Goal: Information Seeking & Learning: Learn about a topic

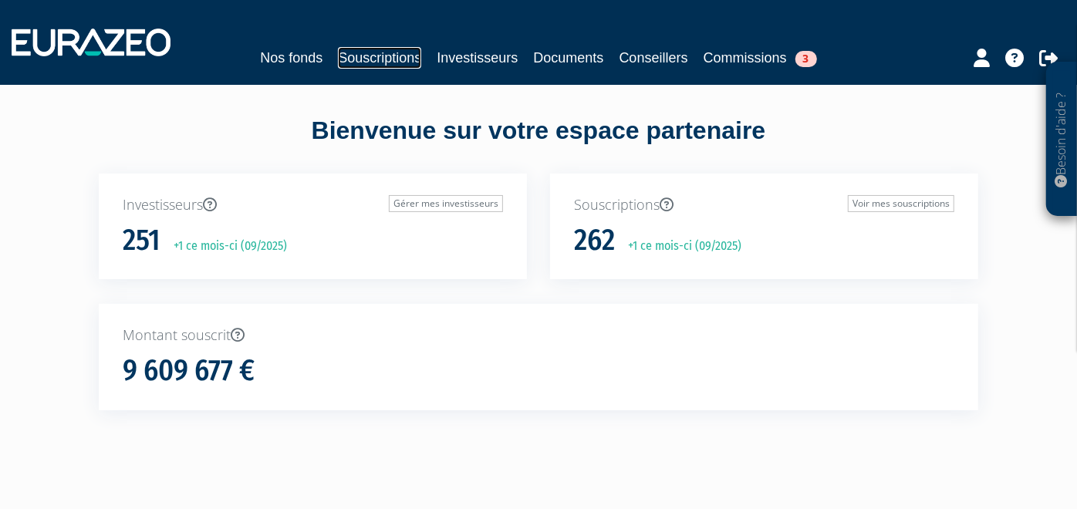
click at [371, 59] on link "Souscriptions" at bounding box center [379, 58] width 83 height 22
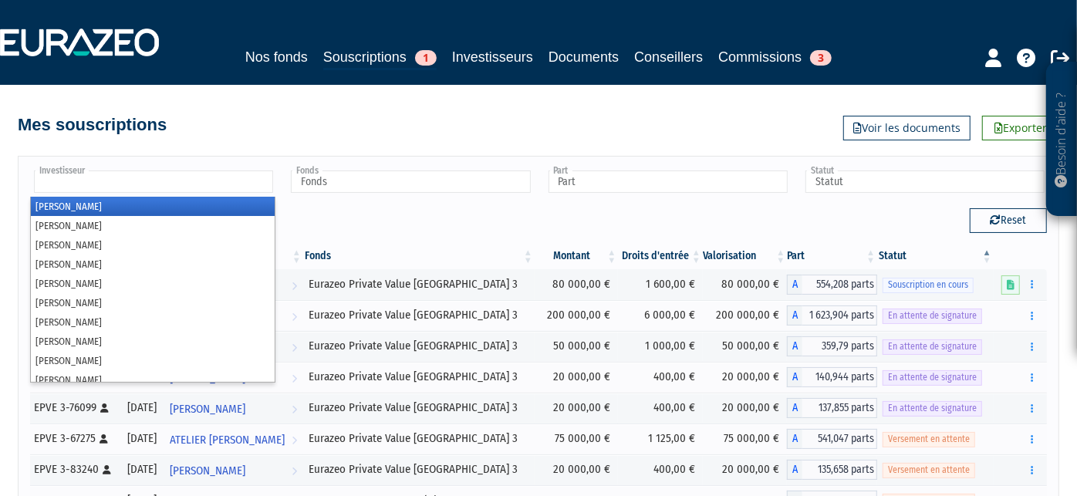
click at [196, 187] on input "text" at bounding box center [153, 181] width 239 height 22
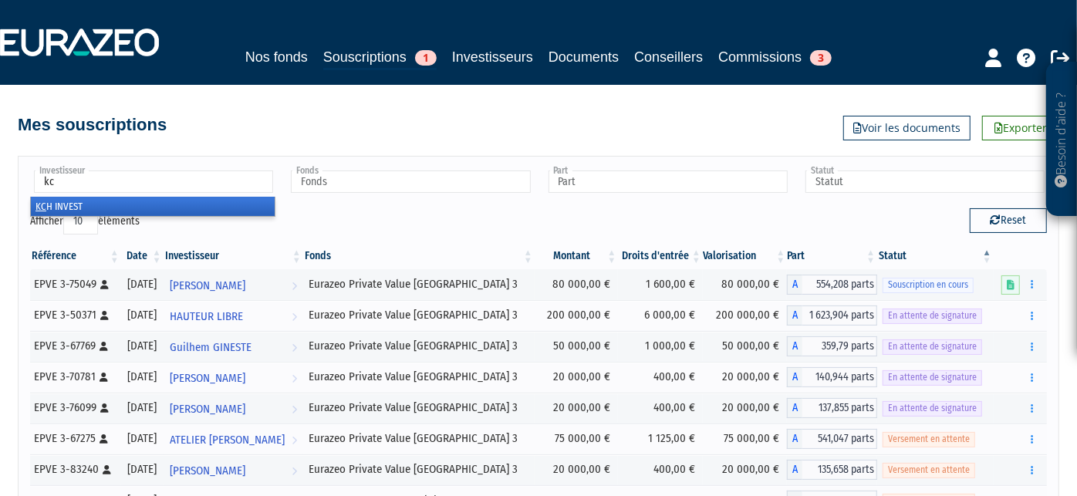
type input "kch"
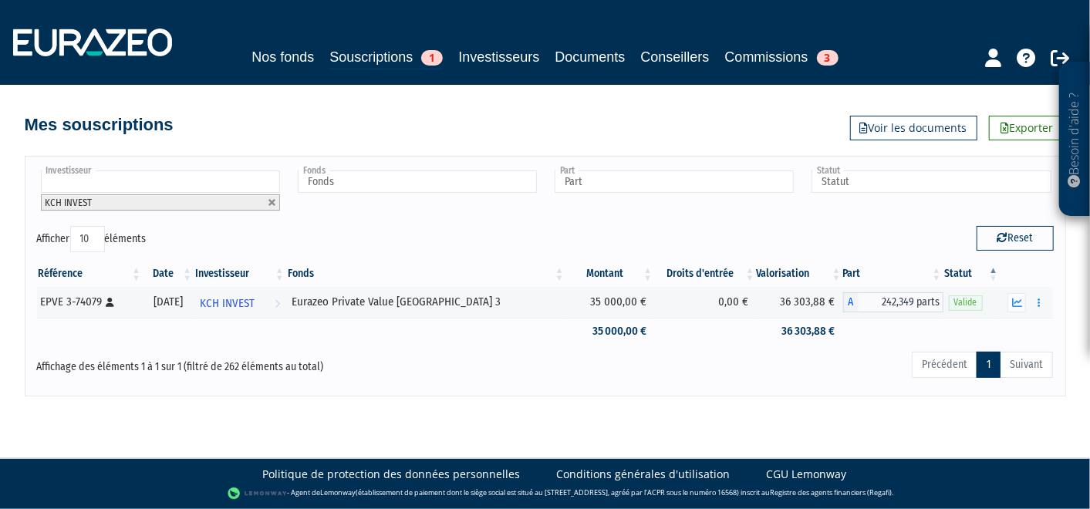
click at [196, 187] on input "text" at bounding box center [160, 181] width 239 height 22
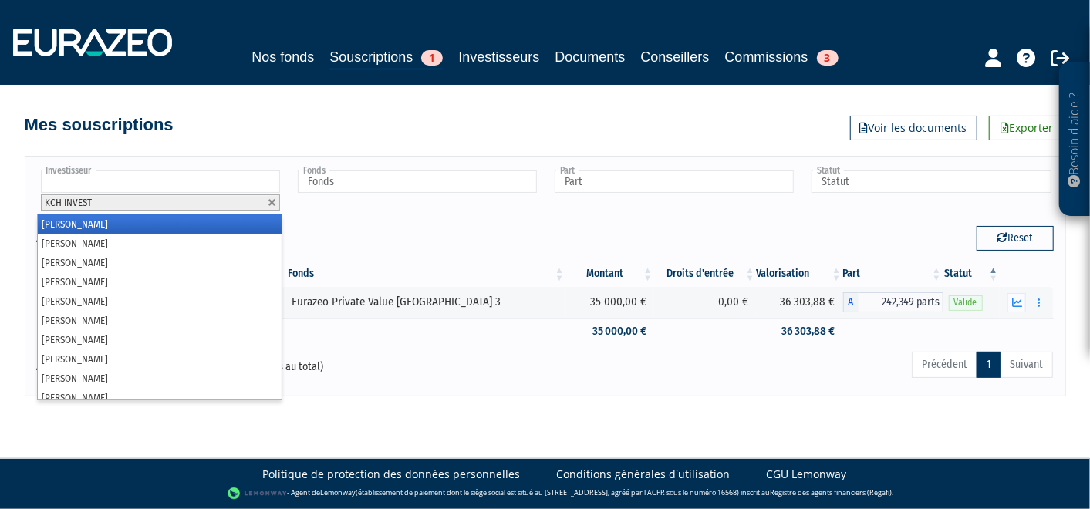
click at [144, 178] on input "text" at bounding box center [160, 181] width 239 height 22
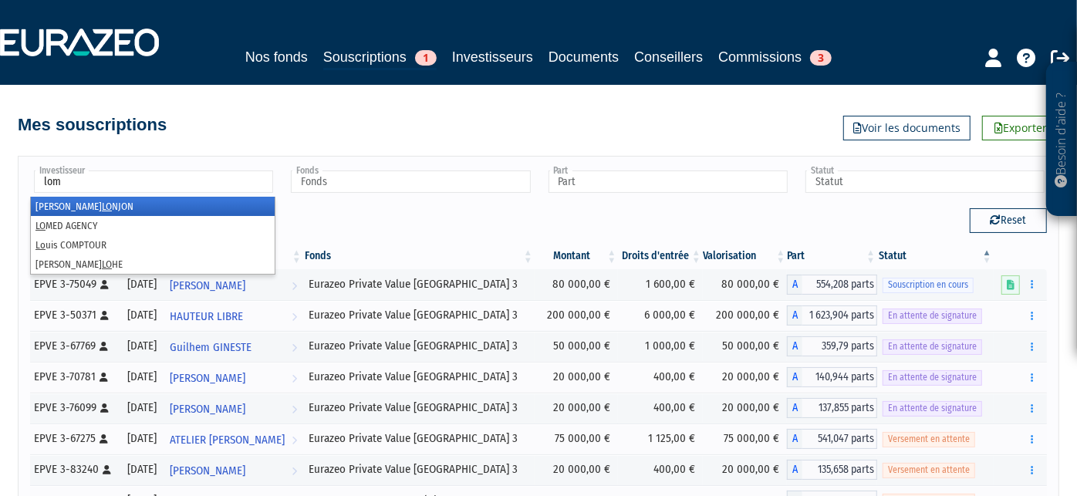
type input "lome"
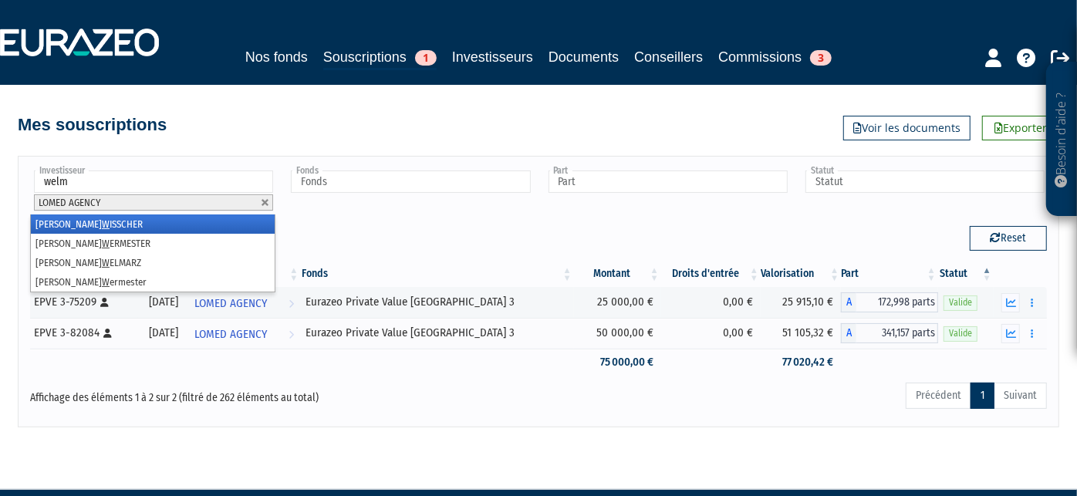
type input "[PERSON_NAME]"
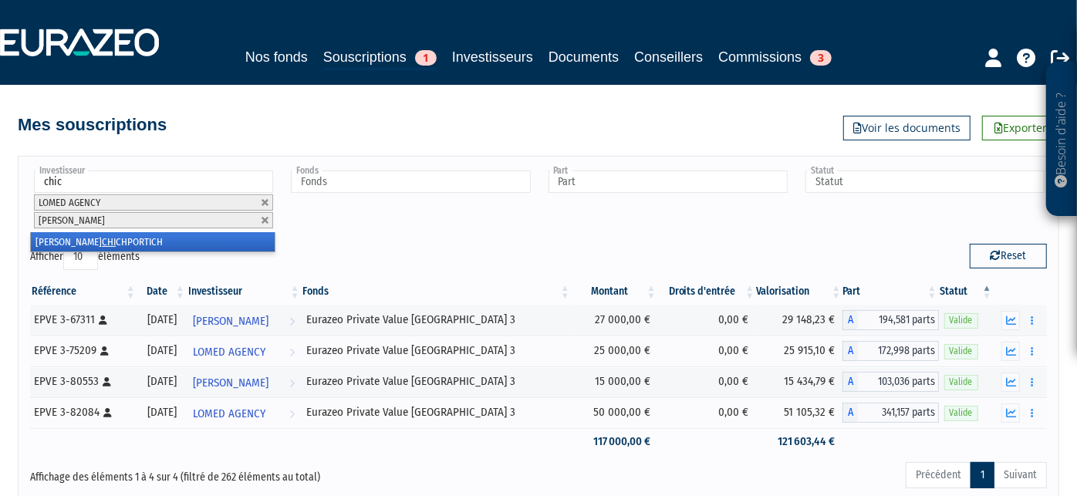
type input "chich"
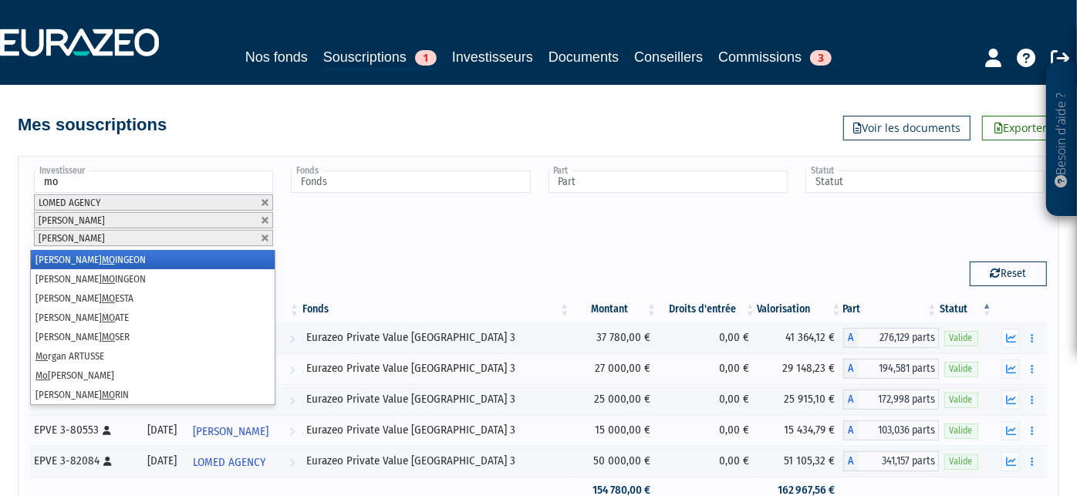
type input "m"
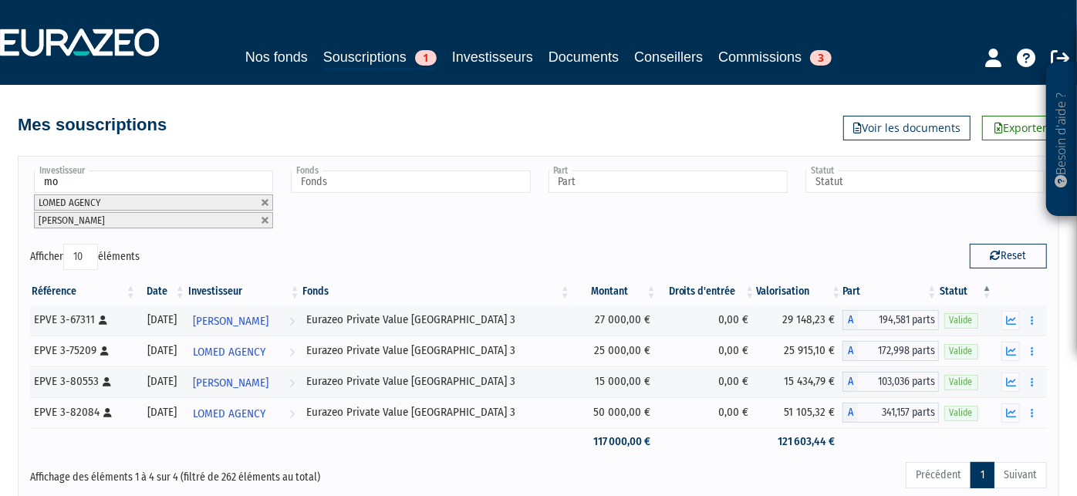
type input "moa"
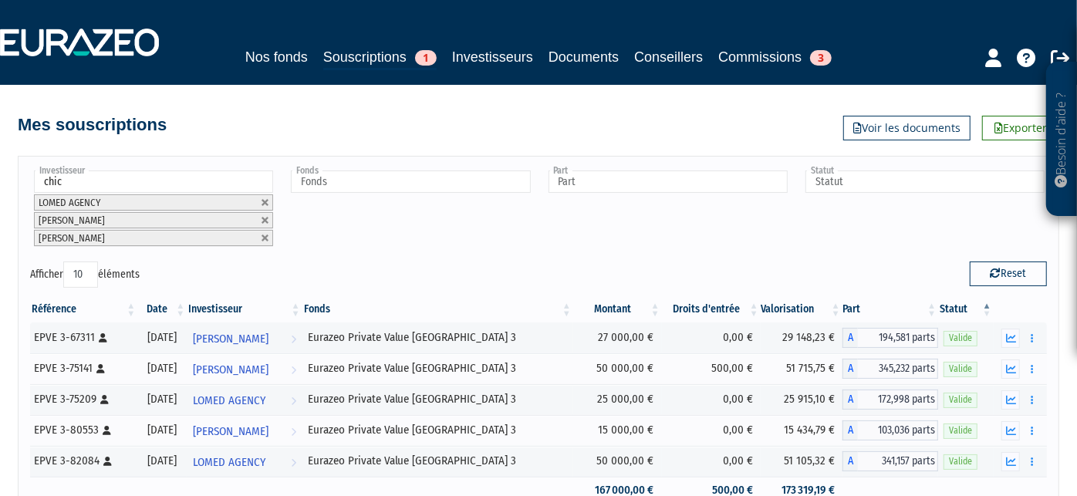
type input "chich"
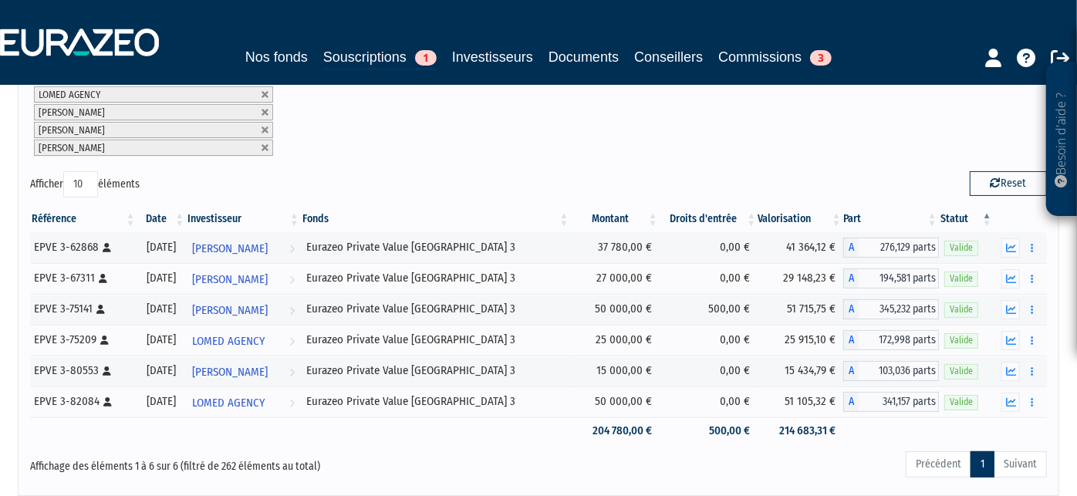
scroll to position [120, 0]
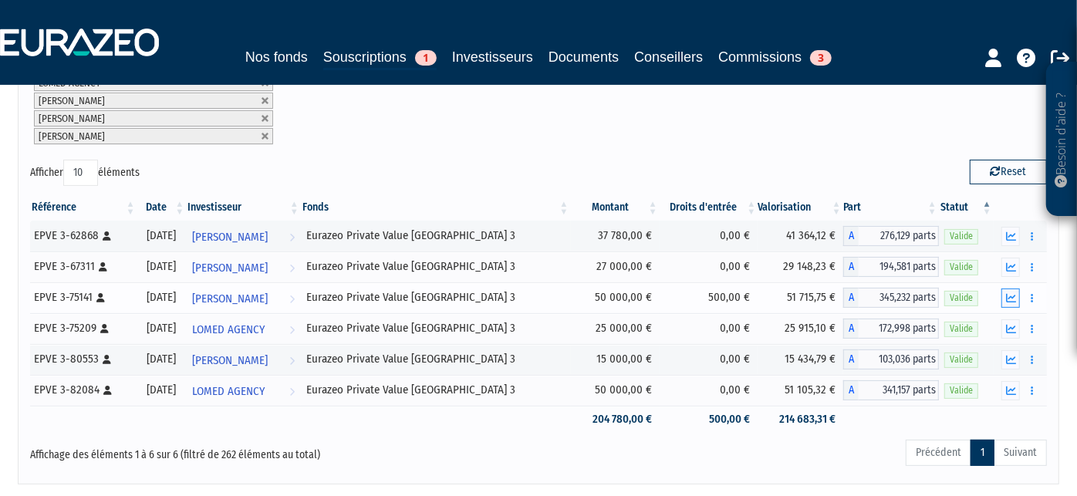
click at [1009, 297] on icon "button" at bounding box center [1011, 298] width 10 height 10
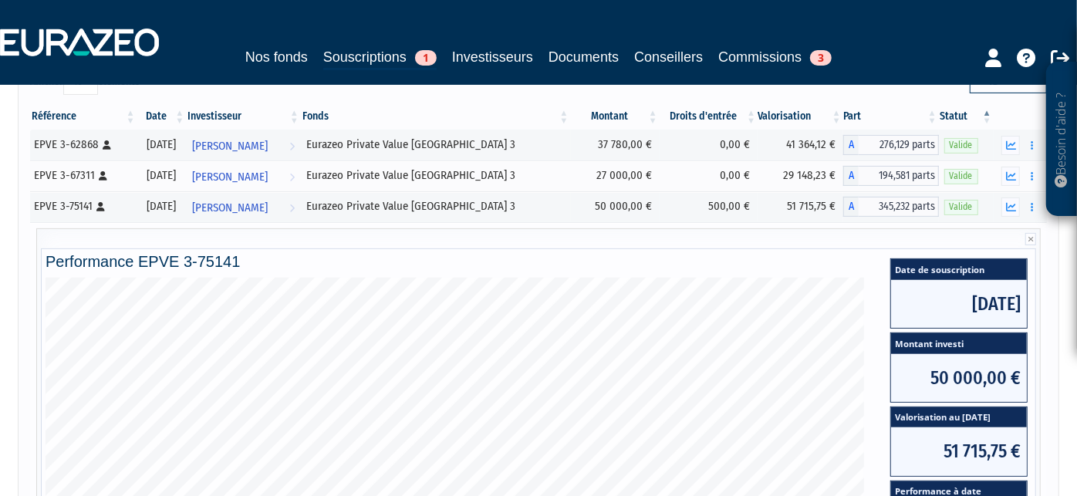
scroll to position [208, 0]
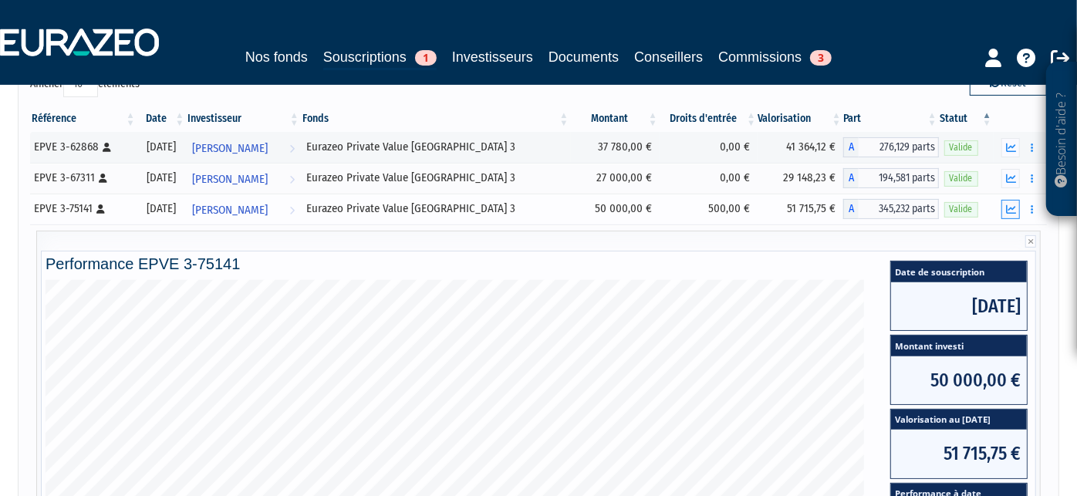
click at [1013, 207] on icon "button" at bounding box center [1011, 209] width 10 height 10
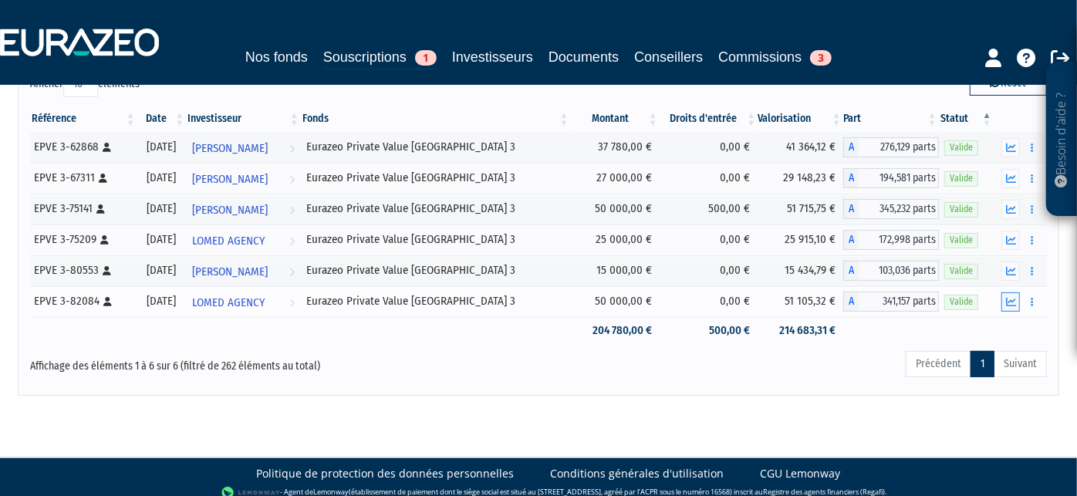
click at [1009, 297] on icon "button" at bounding box center [1011, 302] width 10 height 10
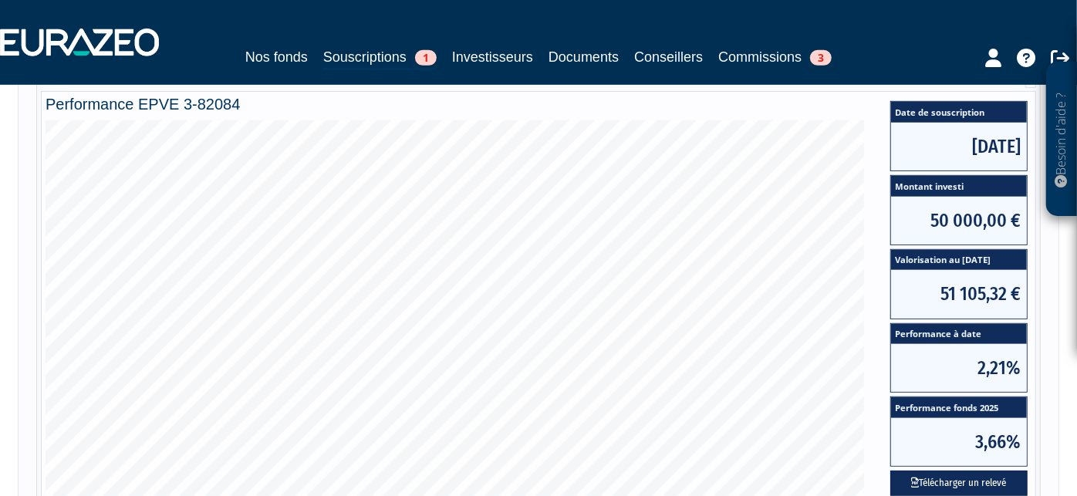
scroll to position [460, 0]
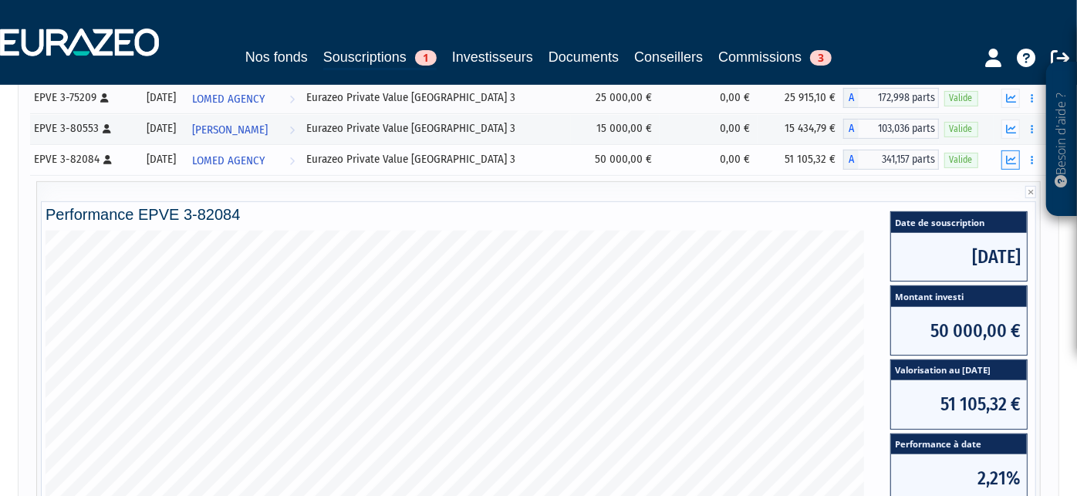
click at [1002, 157] on button "button" at bounding box center [1010, 159] width 19 height 19
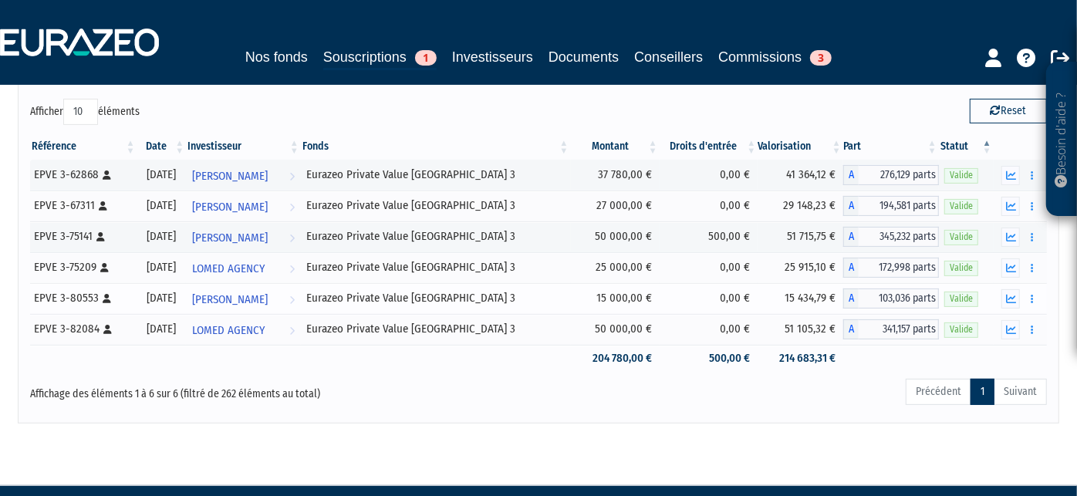
scroll to position [180, 0]
click at [1004, 283] on td at bounding box center [1019, 298] width 53 height 31
click at [1009, 294] on icon "button" at bounding box center [1011, 299] width 10 height 10
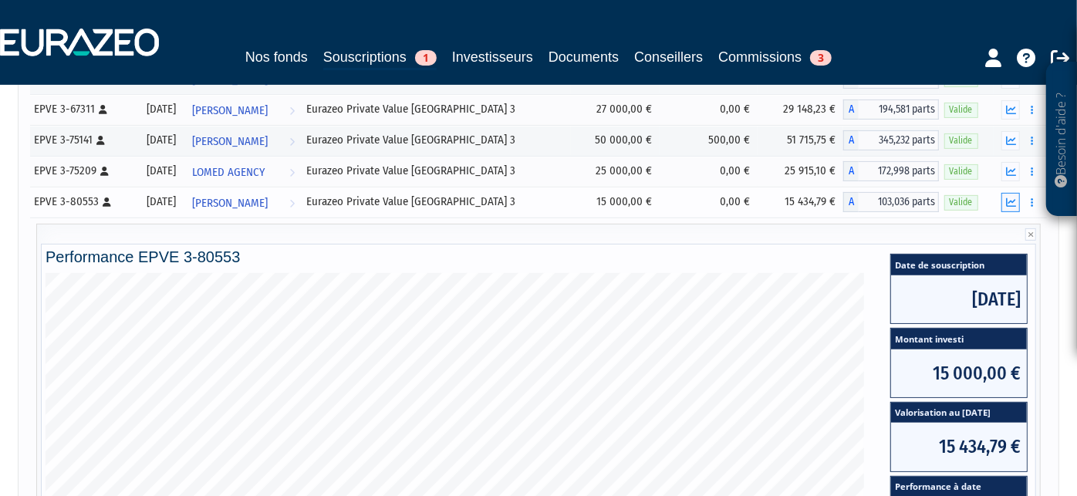
click at [1010, 197] on icon "button" at bounding box center [1011, 202] width 10 height 10
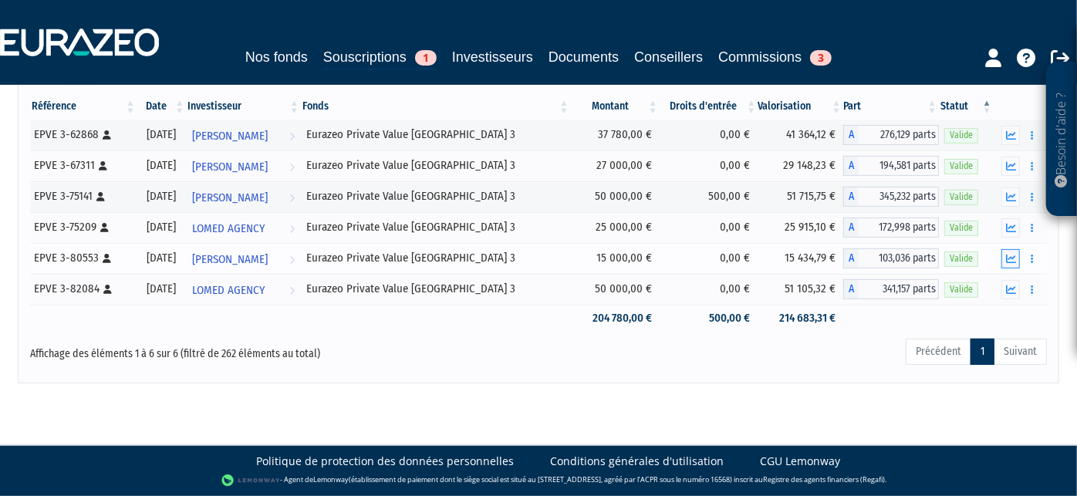
scroll to position [216, 0]
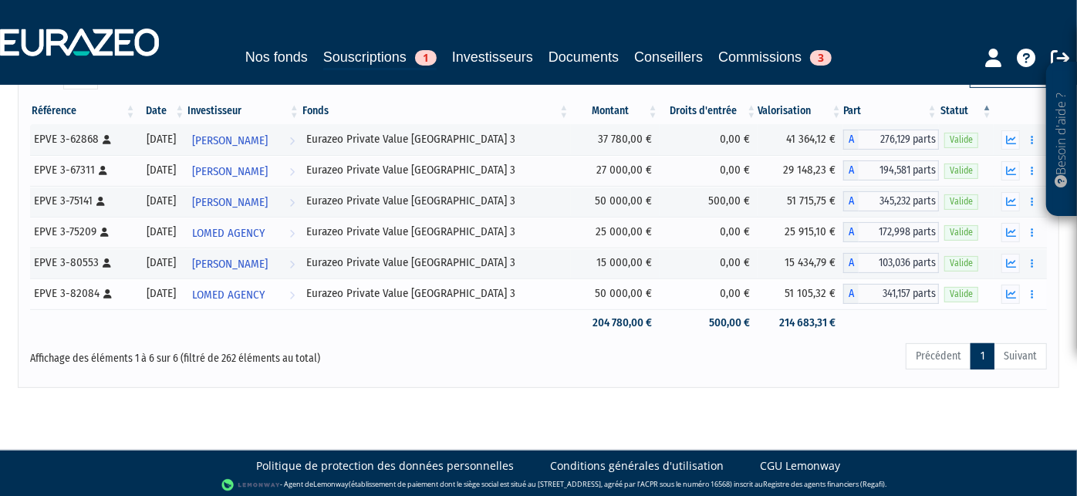
click at [1009, 278] on tr "EPVE 3-82084 [Français] Personne physique [DATE] LOMED AGENCY Voir l'investisse…" at bounding box center [538, 293] width 1016 height 31
click at [1013, 289] on icon "button" at bounding box center [1011, 294] width 10 height 10
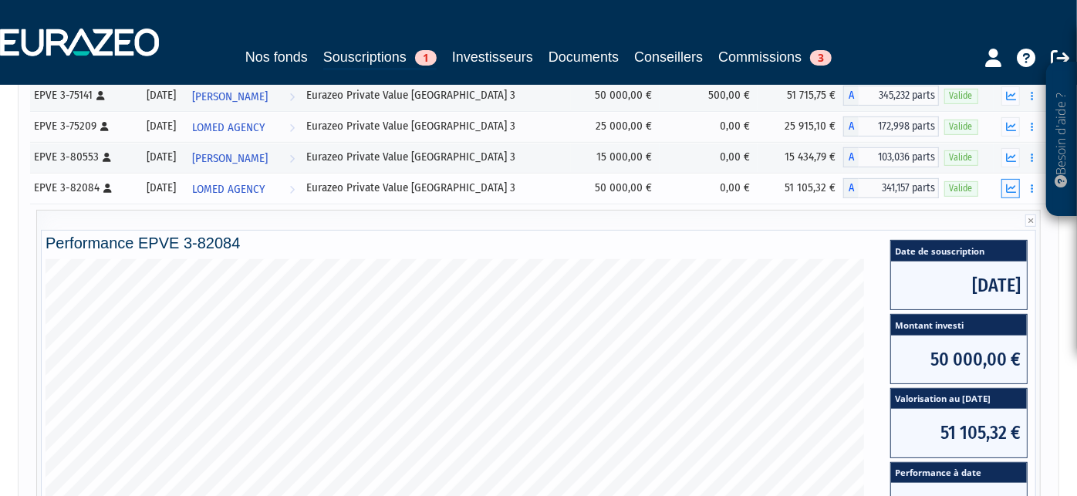
scroll to position [324, 0]
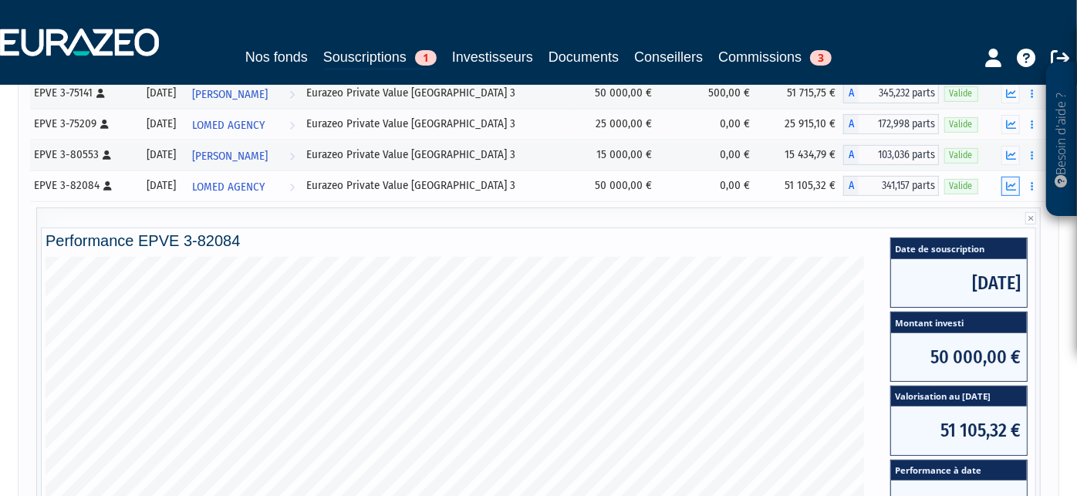
click at [1009, 181] on icon "button" at bounding box center [1011, 186] width 10 height 10
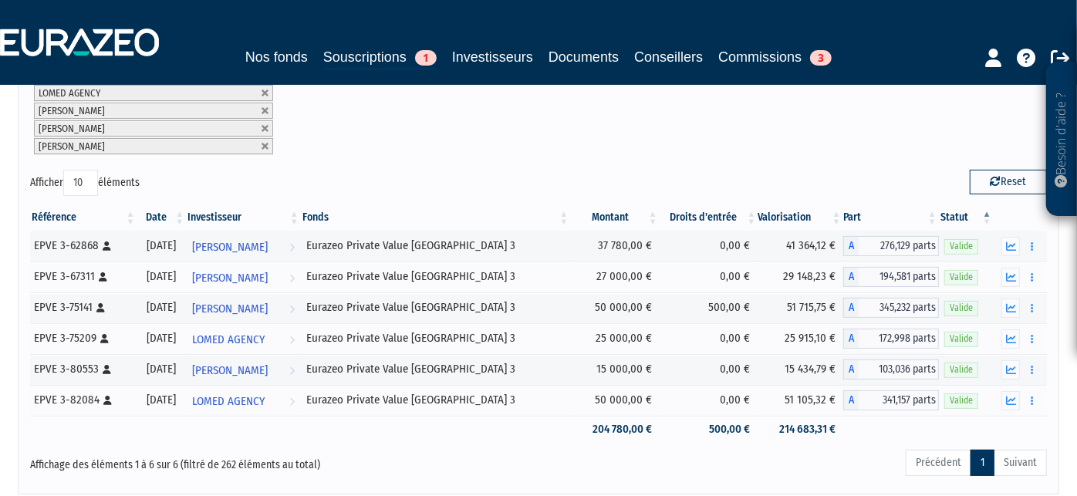
scroll to position [24, 0]
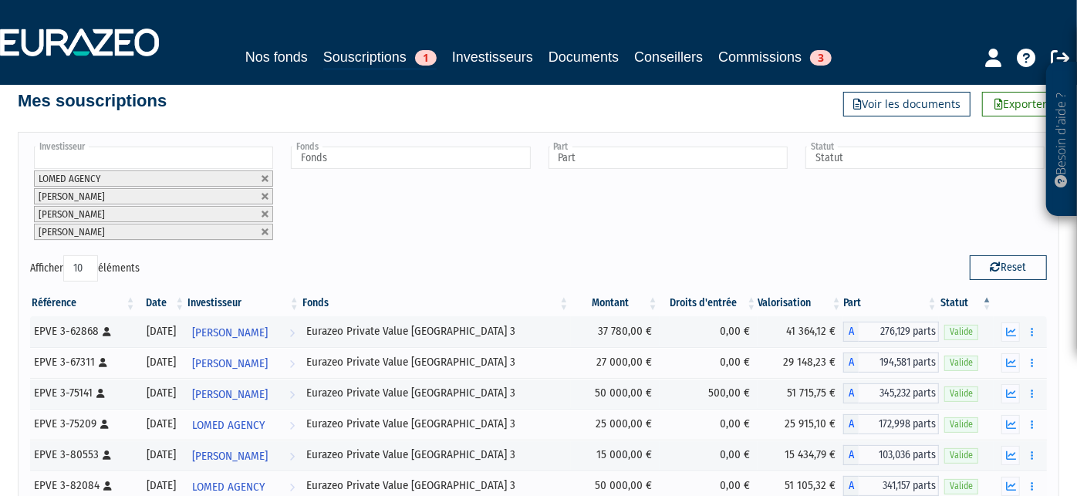
click at [265, 184] on li "LOMED AGENCY" at bounding box center [153, 178] width 239 height 16
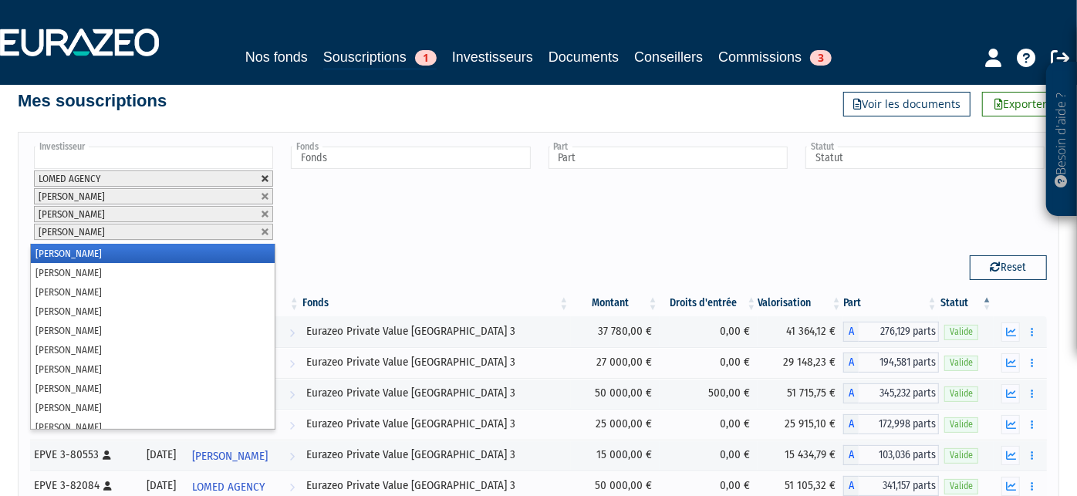
click at [264, 174] on link at bounding box center [265, 178] width 9 height 9
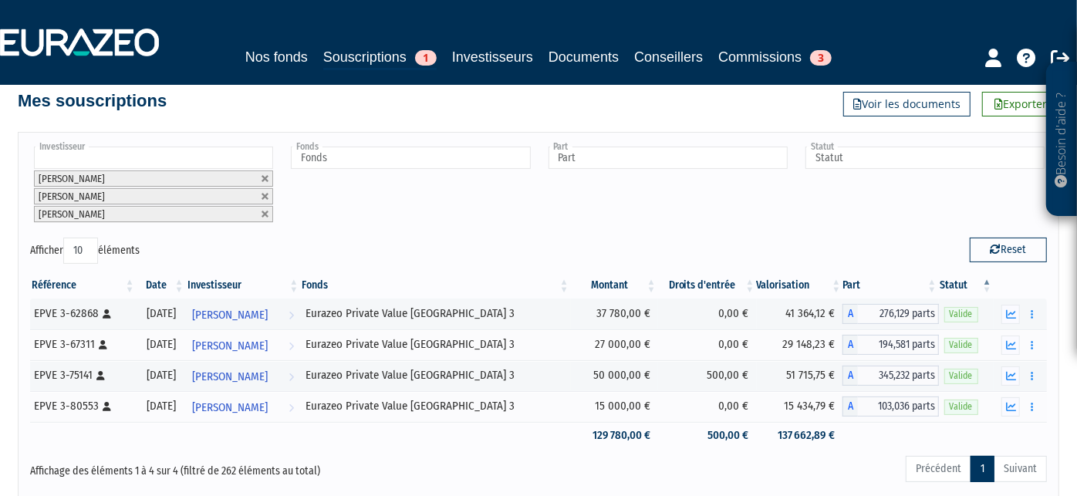
click at [264, 174] on link at bounding box center [265, 178] width 9 height 9
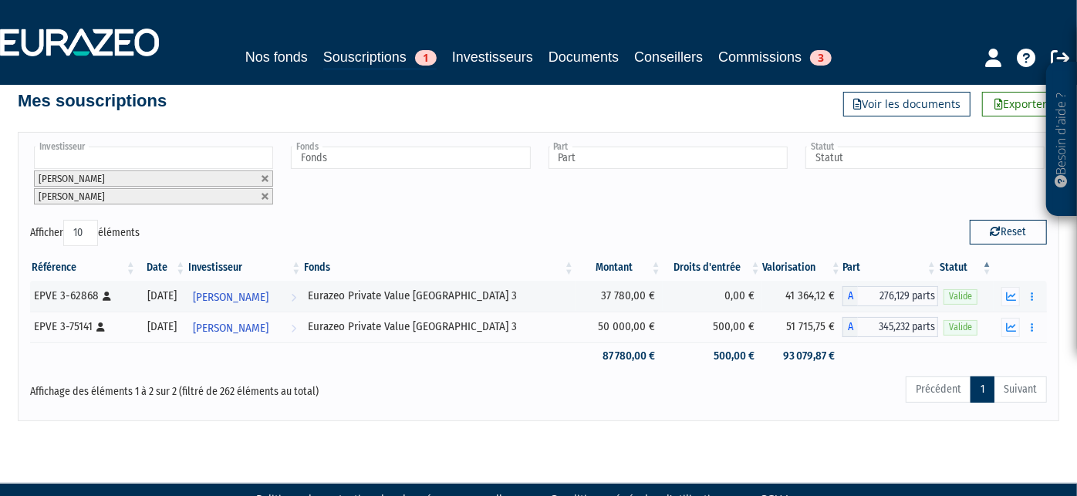
click at [264, 174] on link at bounding box center [265, 178] width 9 height 9
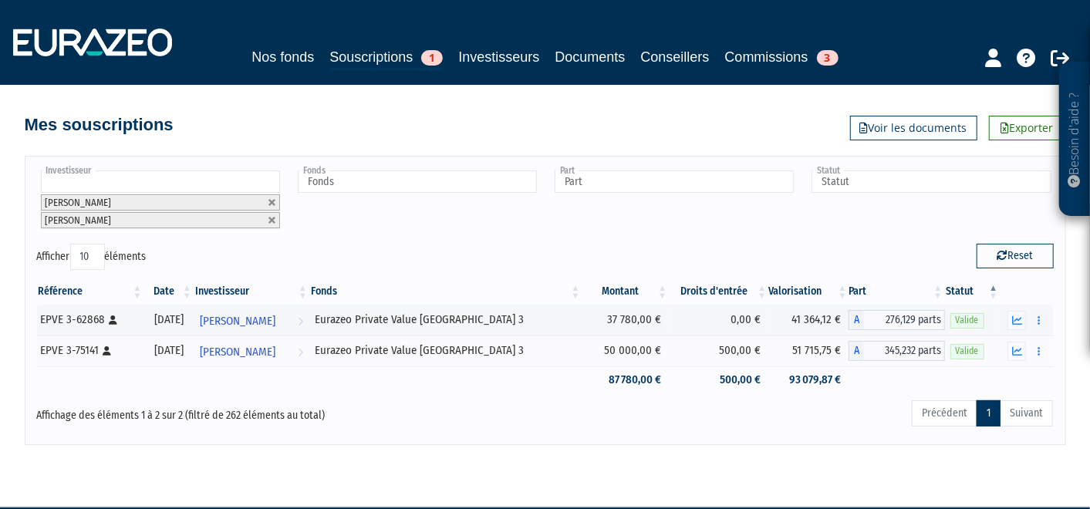
click at [264, 174] on input "text" at bounding box center [160, 181] width 239 height 22
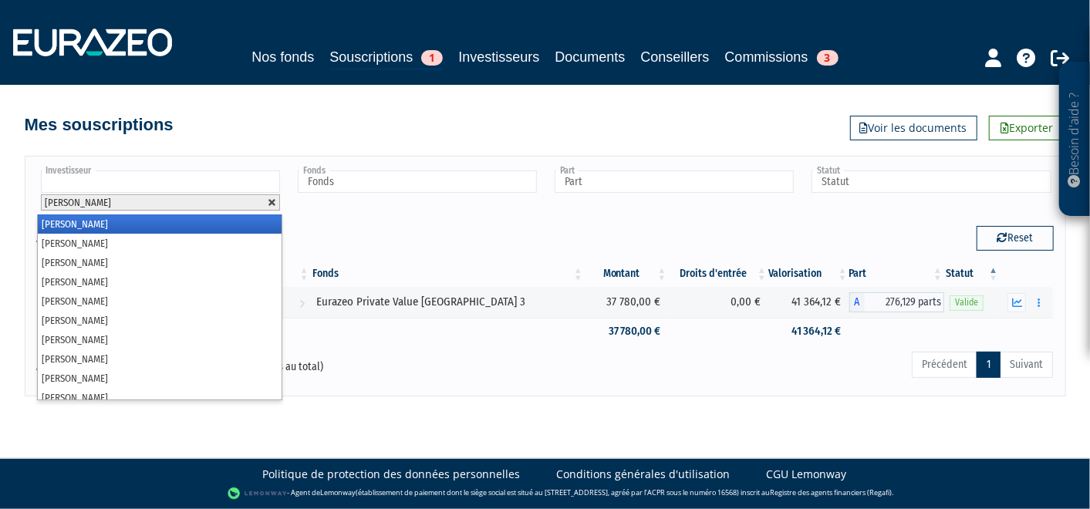
click at [273, 206] on link at bounding box center [272, 202] width 9 height 9
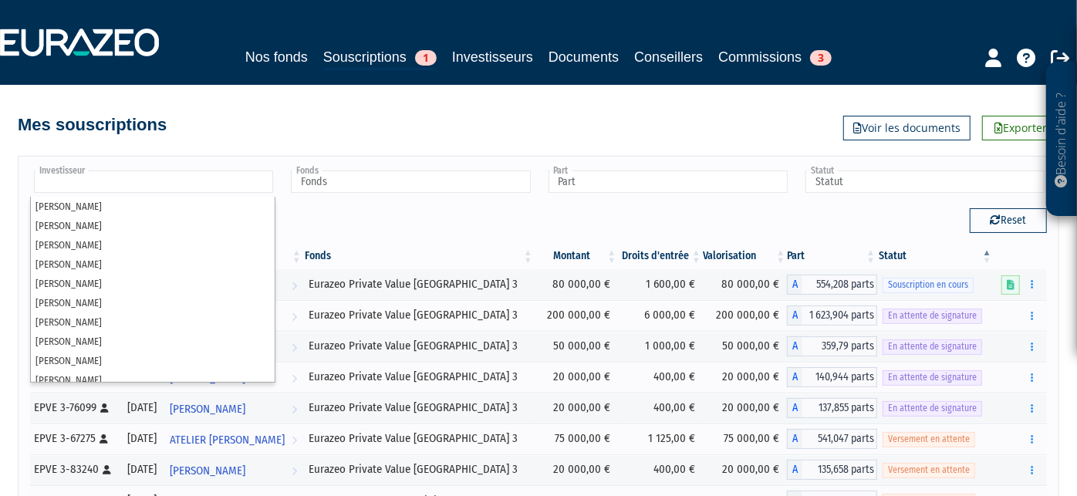
click at [322, 221] on div "Afficher 10 25 50 100 éléments" at bounding box center [278, 223] width 497 height 30
type input "Investisseur"
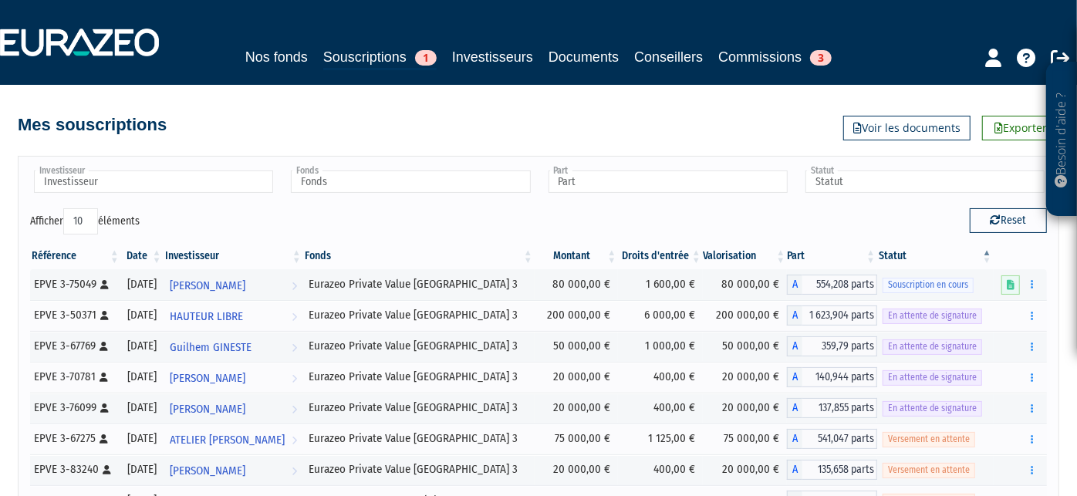
click at [575, 253] on th "Montant" at bounding box center [575, 256] width 83 height 26
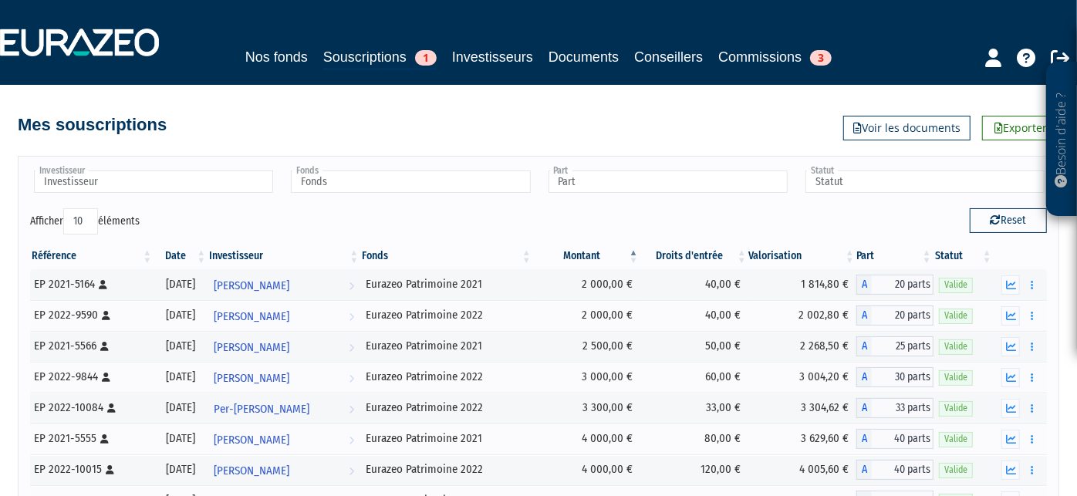
click at [590, 248] on th "Montant" at bounding box center [586, 256] width 107 height 26
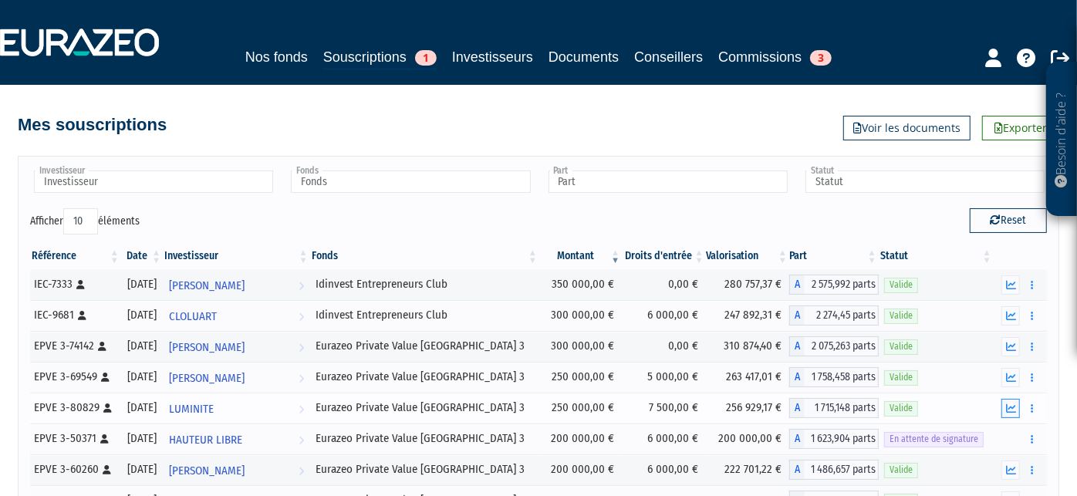
click at [1012, 399] on button "button" at bounding box center [1010, 408] width 19 height 19
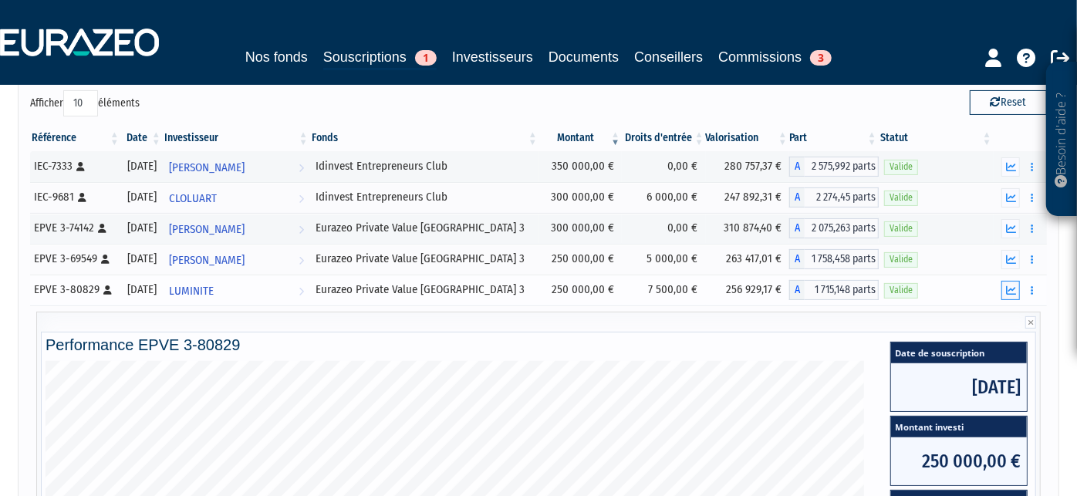
scroll to position [116, 0]
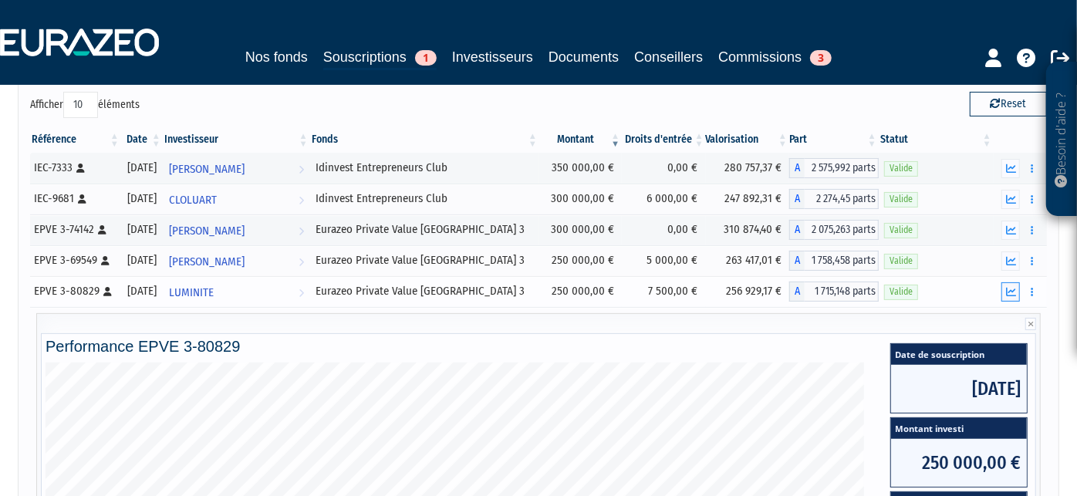
click at [1007, 283] on button "button" at bounding box center [1010, 291] width 19 height 19
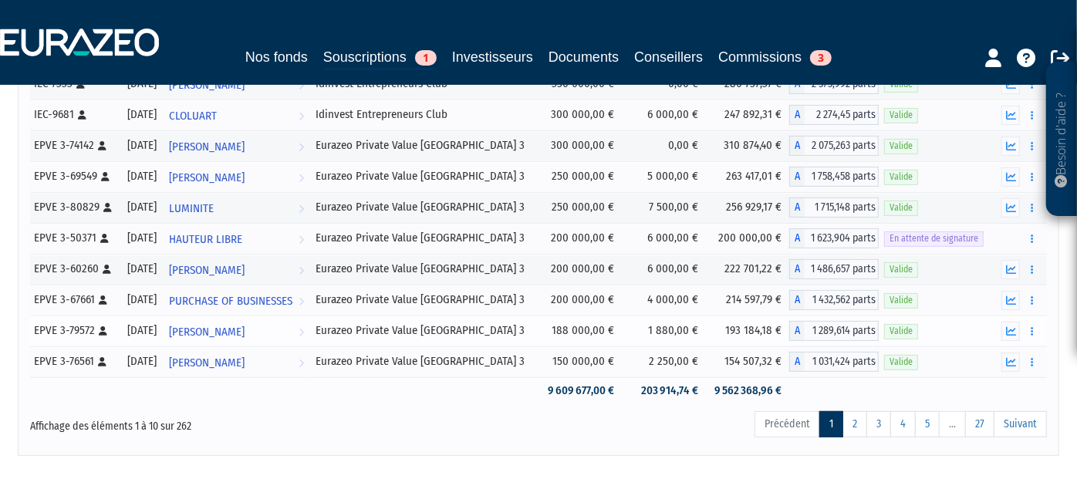
scroll to position [202, 0]
click at [854, 424] on link "2" at bounding box center [854, 422] width 25 height 26
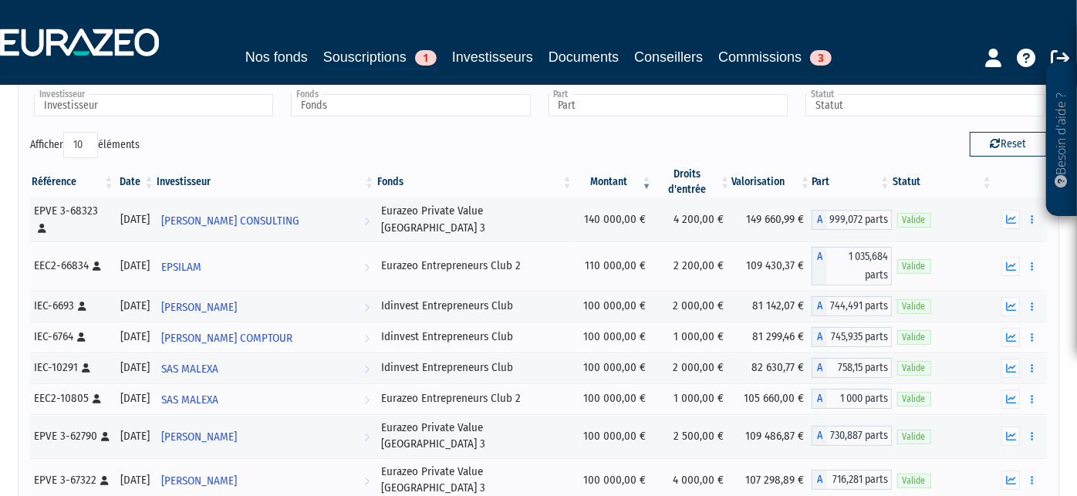
scroll to position [77, 0]
click at [310, 352] on link "SAS MALEXA Voir l'investisseur" at bounding box center [266, 367] width 221 height 31
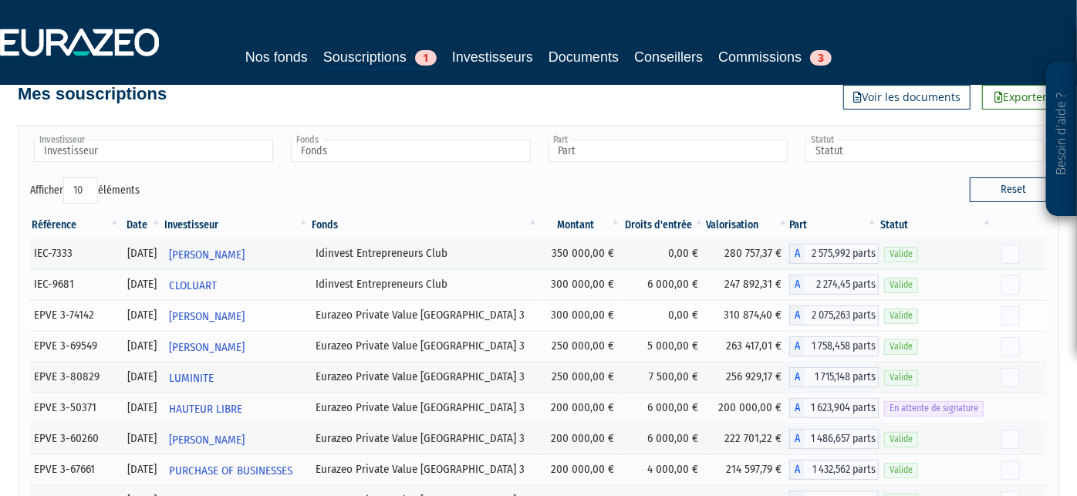
scroll to position [32, 0]
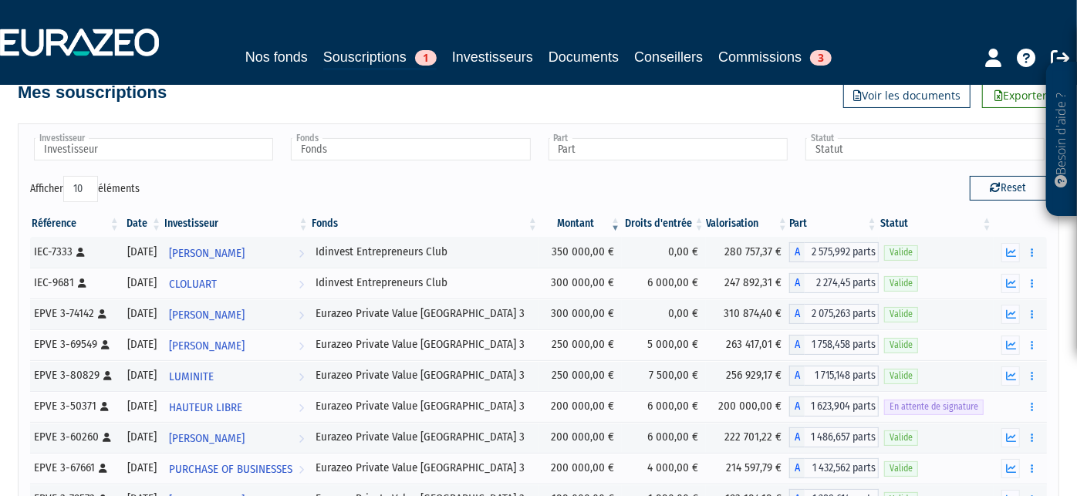
click at [571, 227] on th "Montant" at bounding box center [580, 224] width 83 height 26
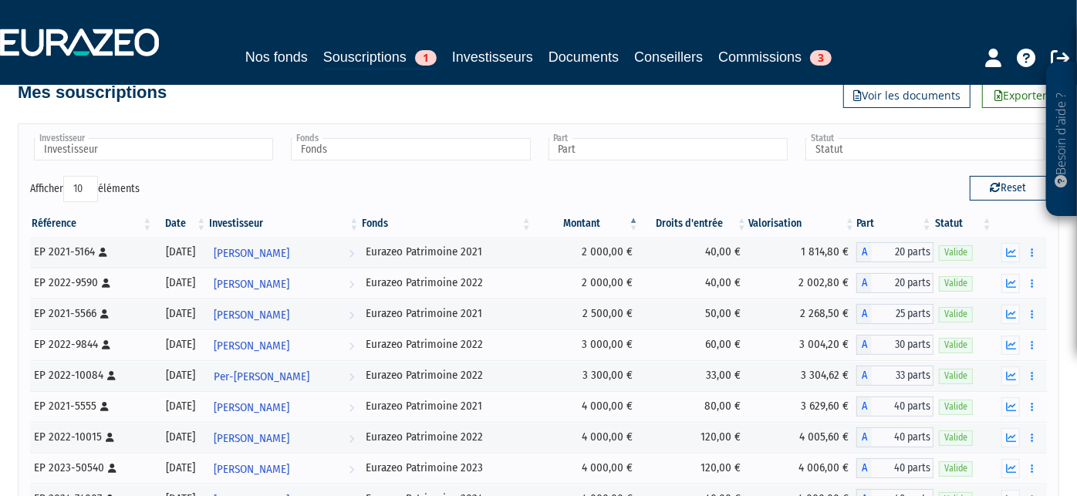
click at [586, 224] on th "Montant" at bounding box center [586, 224] width 107 height 26
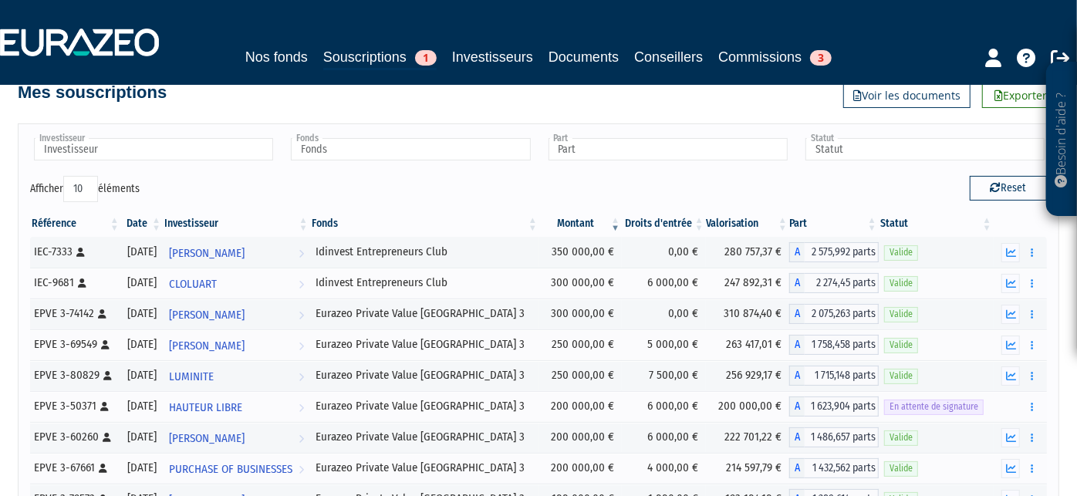
scroll to position [270, 0]
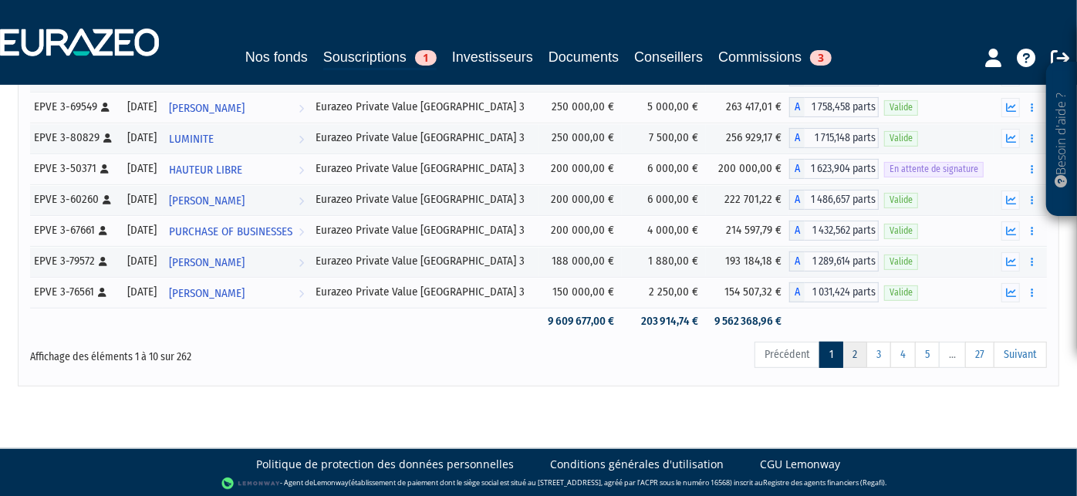
click at [858, 344] on link "2" at bounding box center [854, 355] width 25 height 26
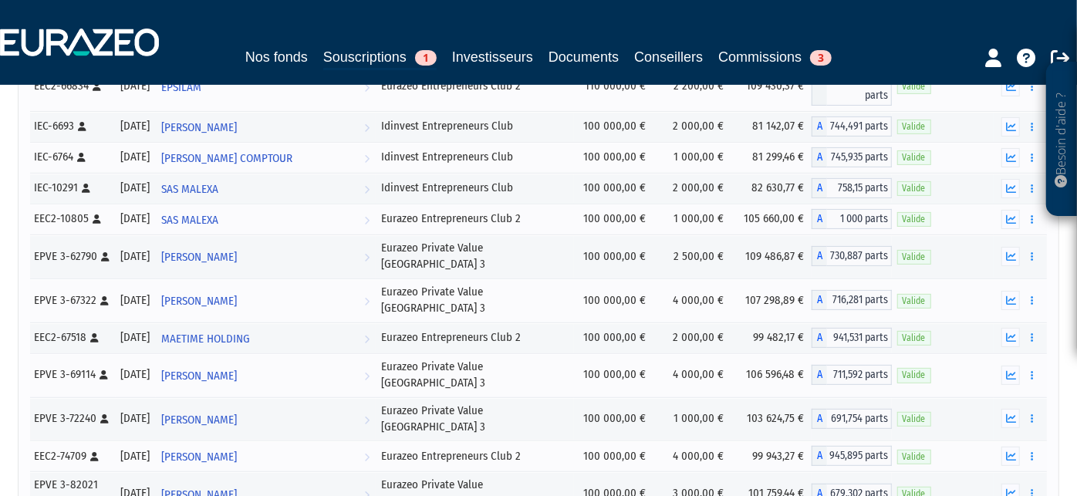
scroll to position [260, 0]
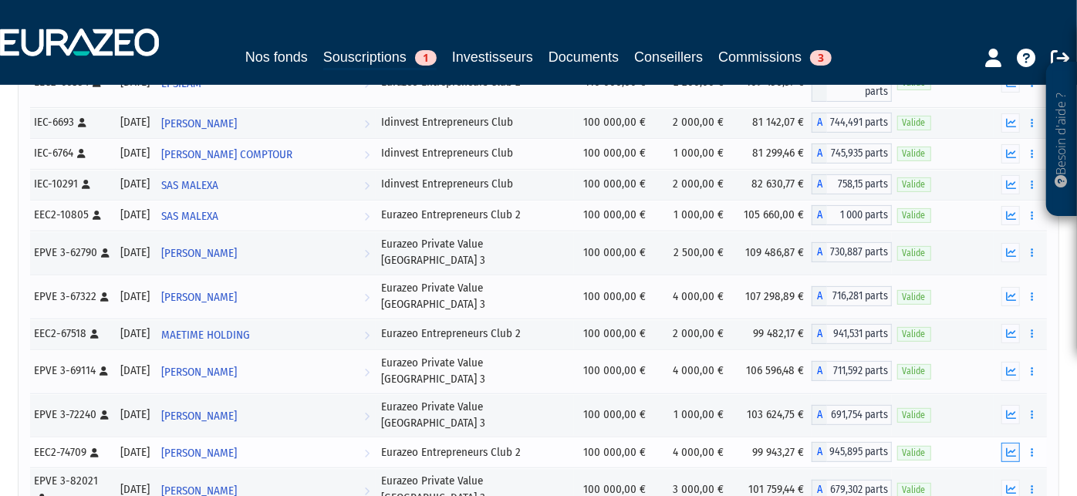
click at [1009, 447] on icon "button" at bounding box center [1011, 452] width 10 height 10
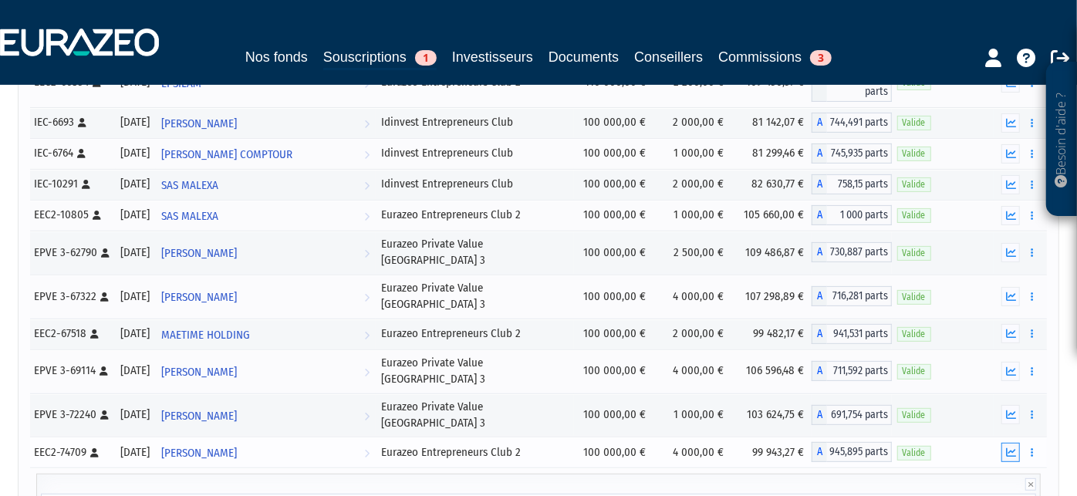
click at [1009, 447] on icon "button" at bounding box center [1011, 452] width 10 height 10
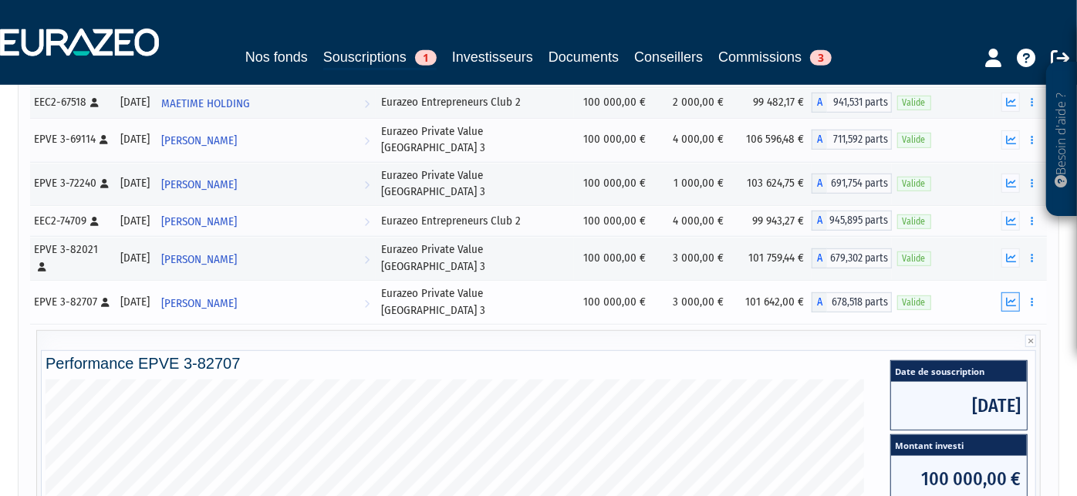
scroll to position [368, 0]
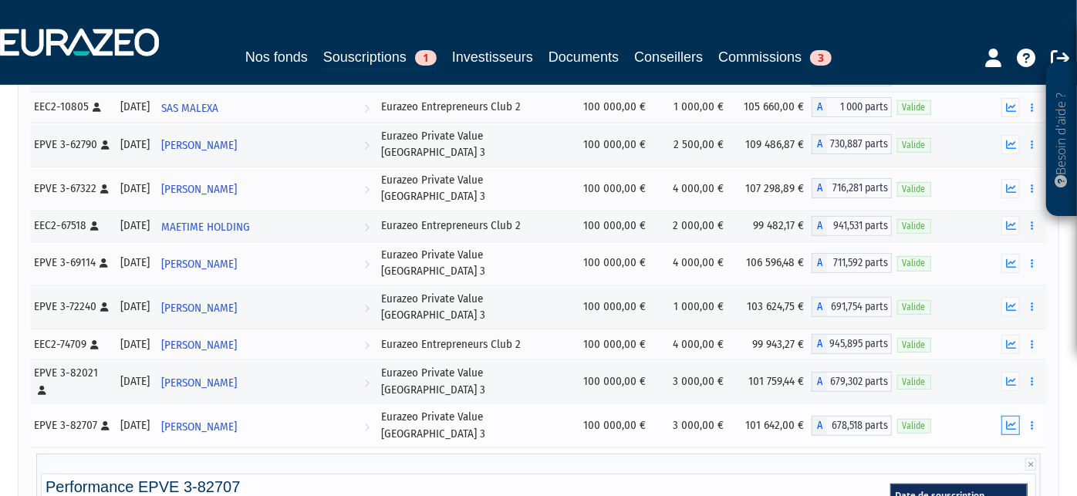
click at [1006, 420] on icon "button" at bounding box center [1011, 425] width 10 height 10
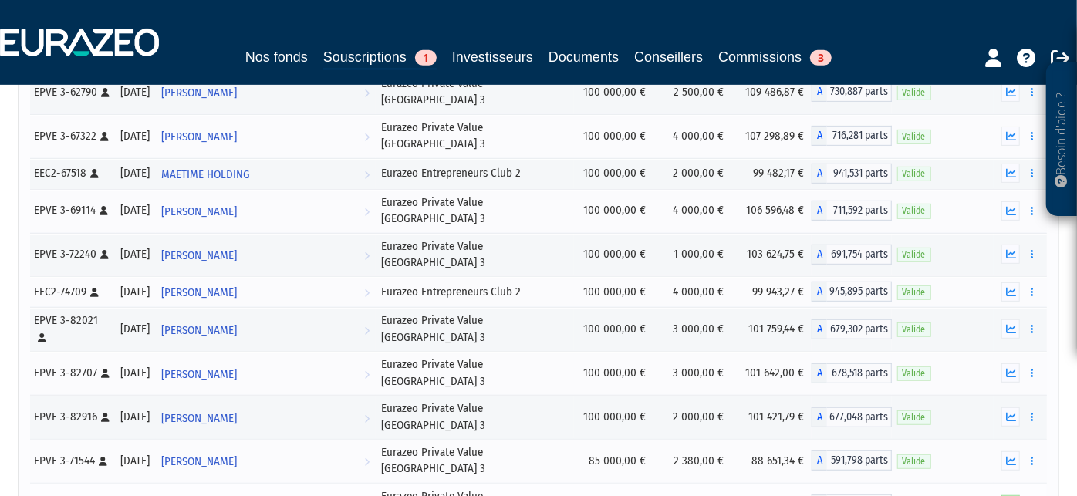
scroll to position [421, 0]
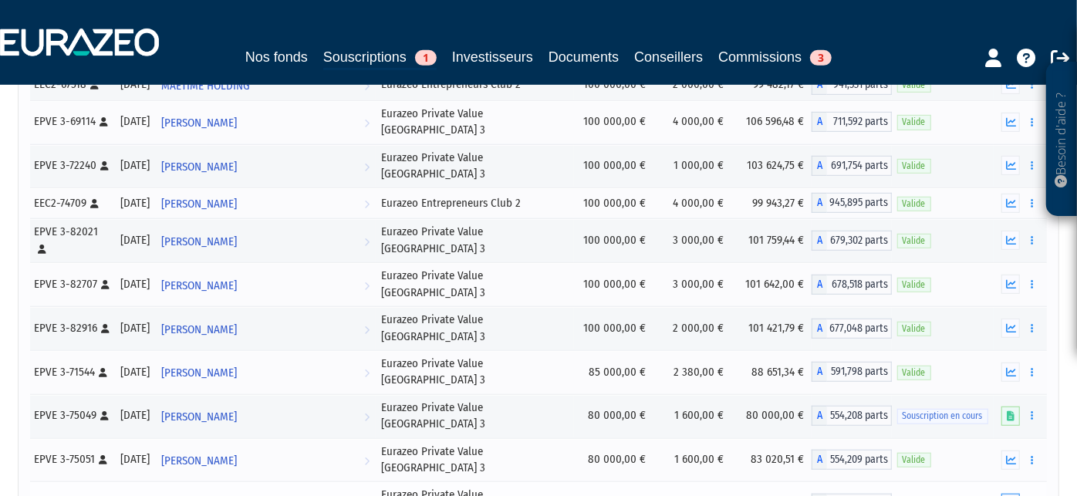
scroll to position [495, 0]
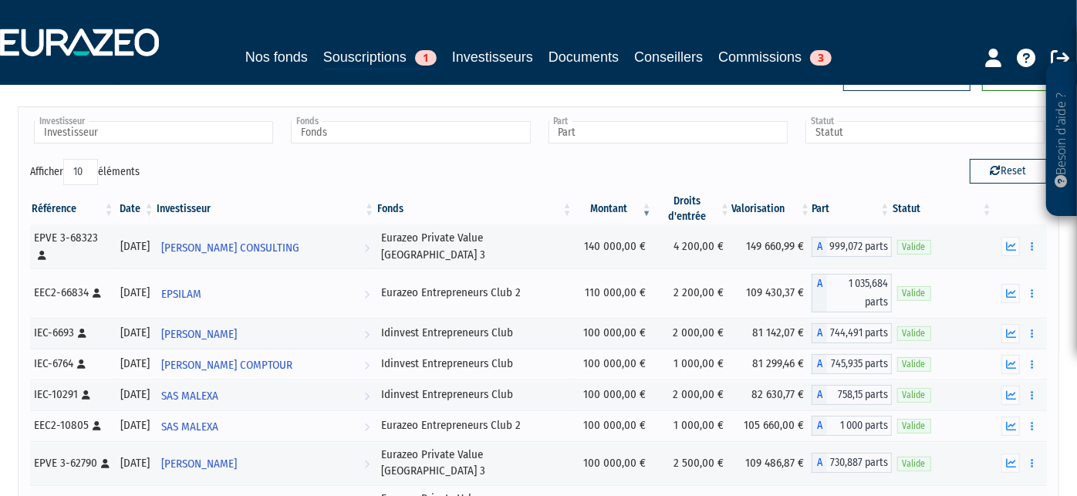
scroll to position [0, 0]
